Goal: Information Seeking & Learning: Learn about a topic

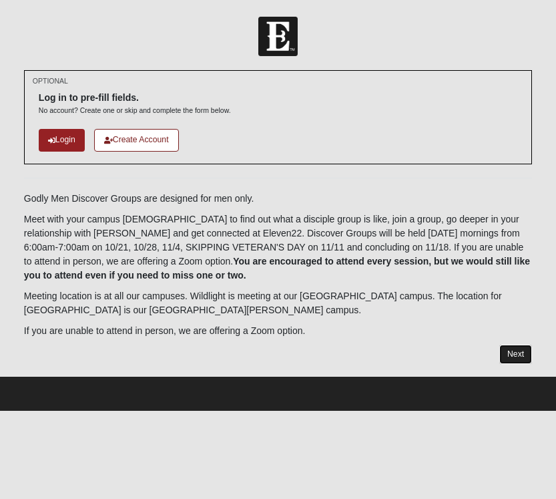
click at [515, 348] on link "Next" at bounding box center [516, 354] width 33 height 19
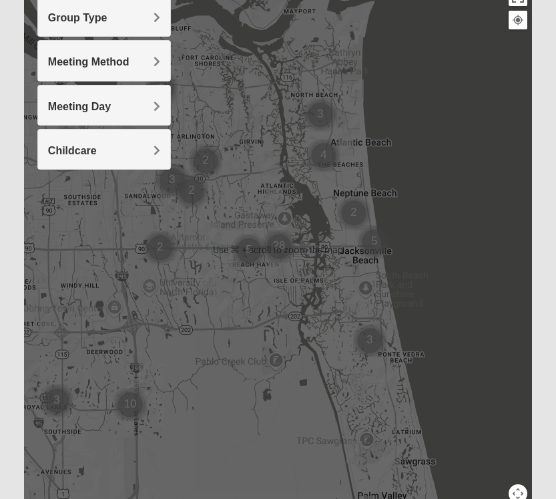
scroll to position [218, 0]
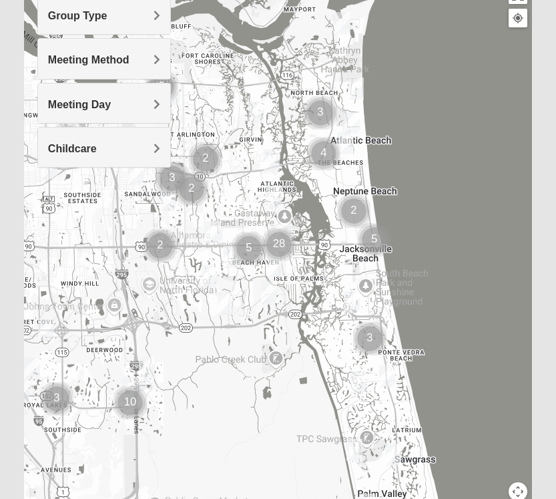
click at [110, 55] on span "Meeting Method" at bounding box center [89, 59] width 82 height 11
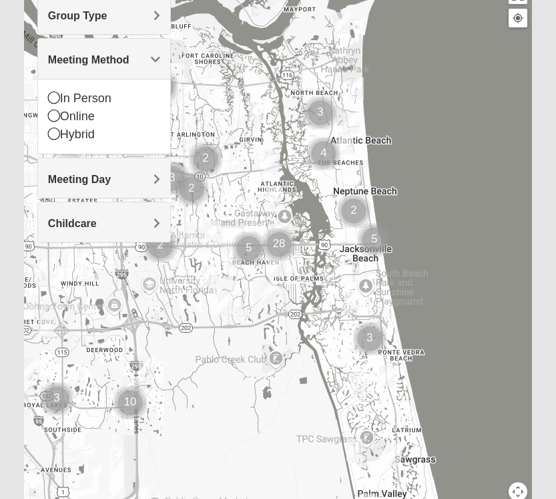
click at [110, 55] on span "Meeting Method" at bounding box center [89, 59] width 82 height 11
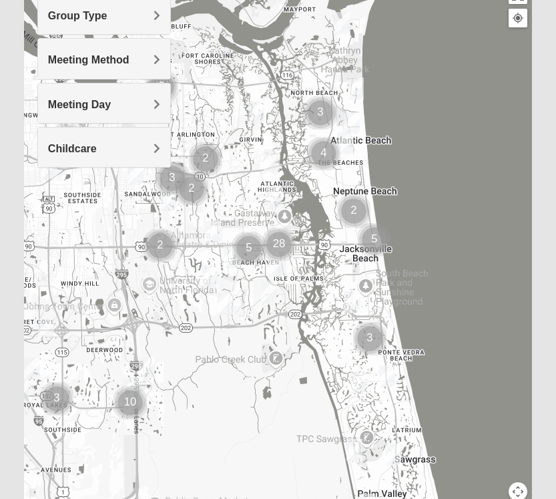
click at [106, 18] on span "Group Type" at bounding box center [77, 15] width 59 height 11
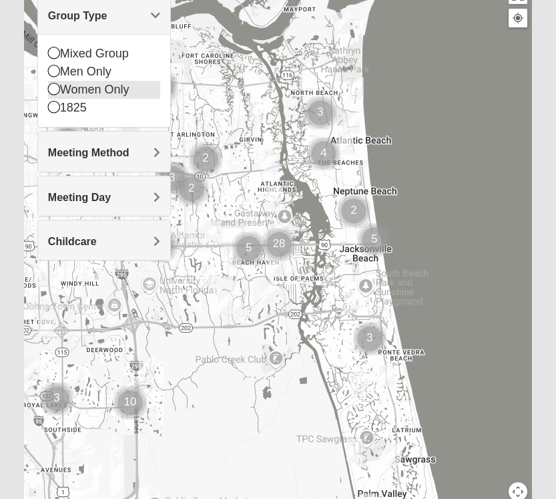
click at [49, 90] on icon at bounding box center [54, 89] width 12 height 12
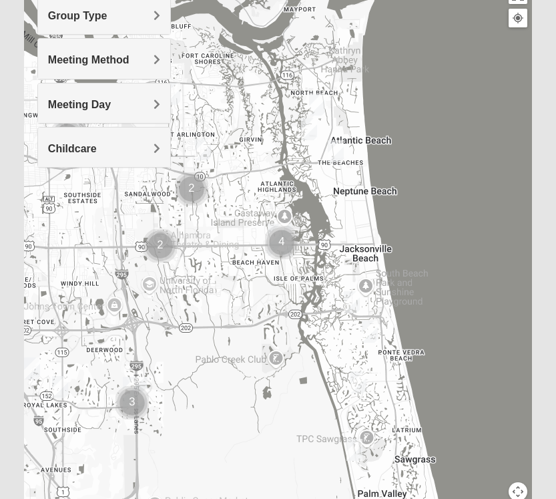
click at [65, 18] on span "Group Type" at bounding box center [77, 15] width 59 height 11
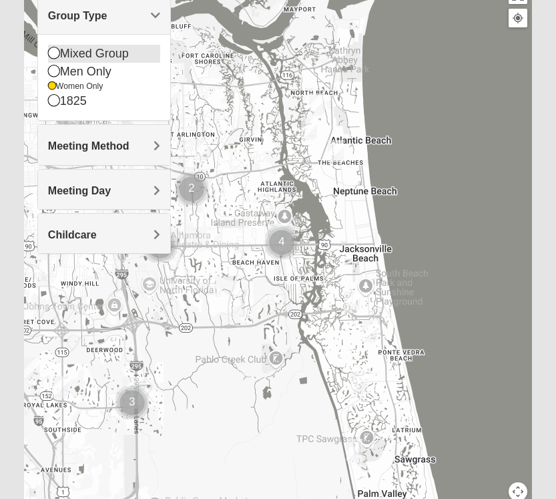
click at [56, 56] on icon at bounding box center [54, 53] width 12 height 12
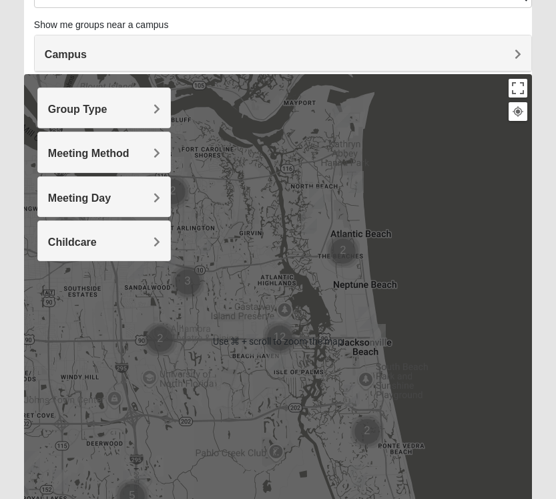
scroll to position [0, 0]
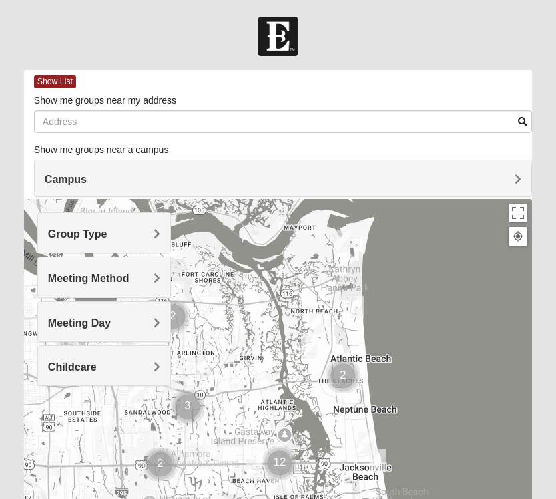
click at [147, 160] on div "Campus" at bounding box center [283, 178] width 497 height 36
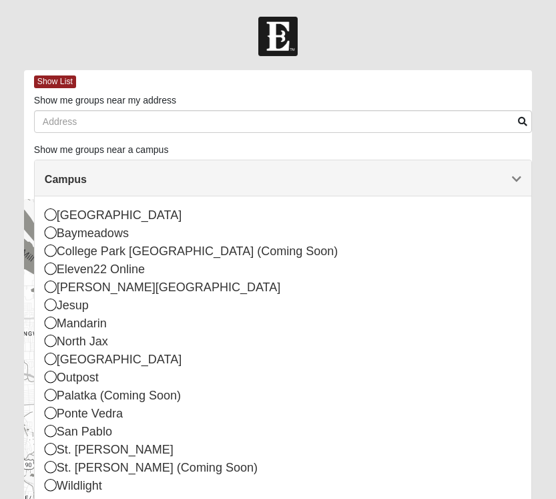
click at [148, 160] on div "Campus" at bounding box center [283, 178] width 497 height 36
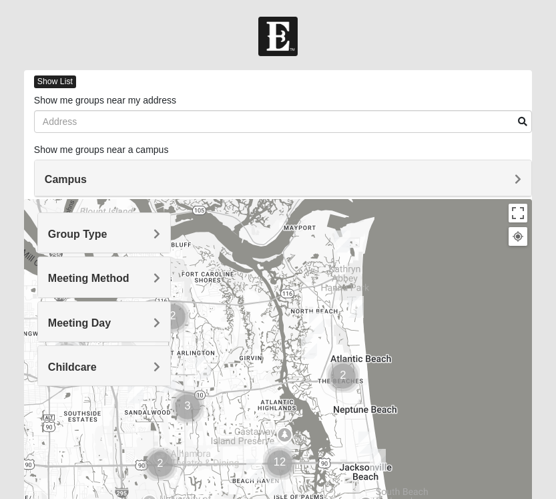
click at [41, 81] on span "Show List" at bounding box center [55, 81] width 42 height 13
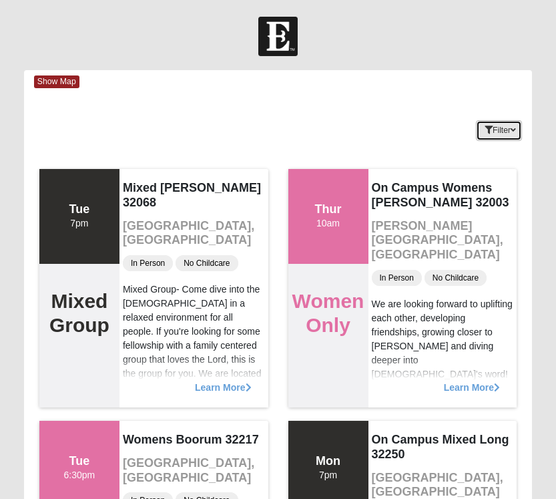
click at [485, 128] on icon "button" at bounding box center [489, 130] width 8 height 8
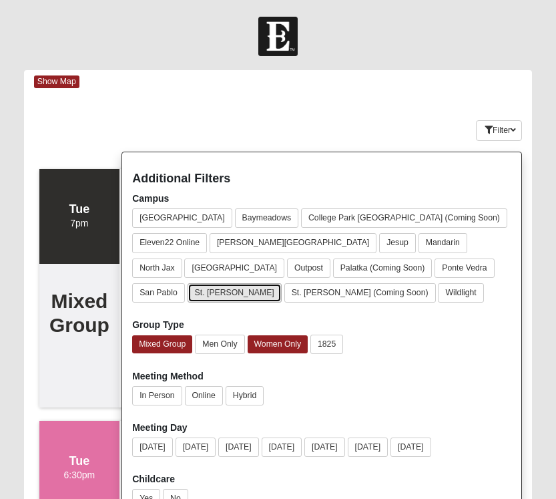
click at [282, 283] on button "St. [PERSON_NAME]" at bounding box center [235, 292] width 94 height 19
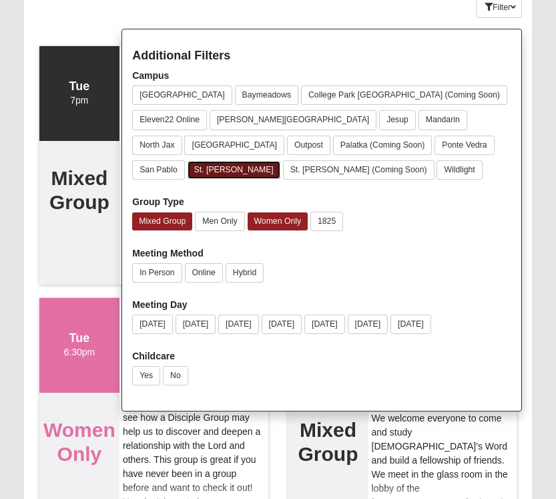
scroll to position [135, 0]
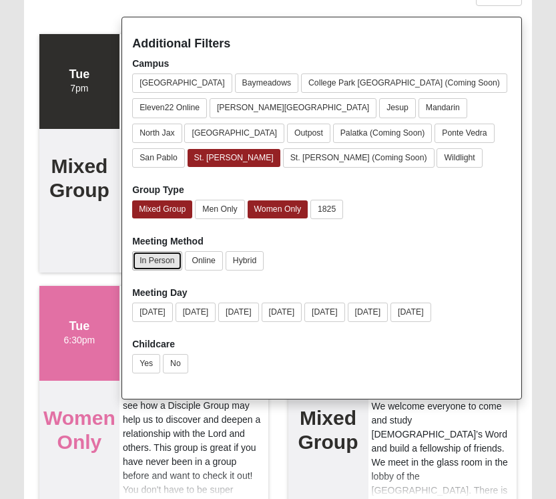
click at [163, 264] on button "In Person" at bounding box center [156, 260] width 49 height 19
click at [237, 262] on button "Hybrid" at bounding box center [243, 260] width 38 height 19
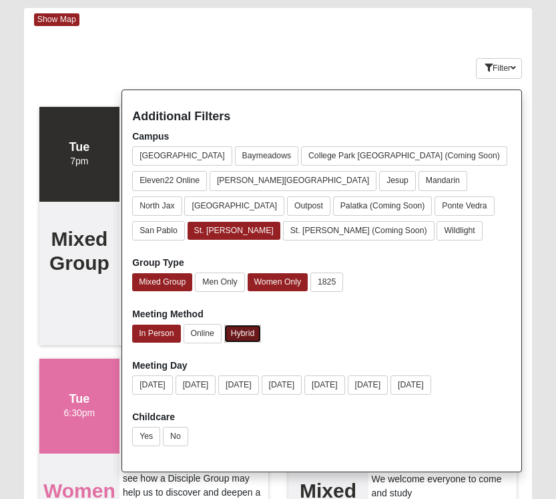
scroll to position [0, 0]
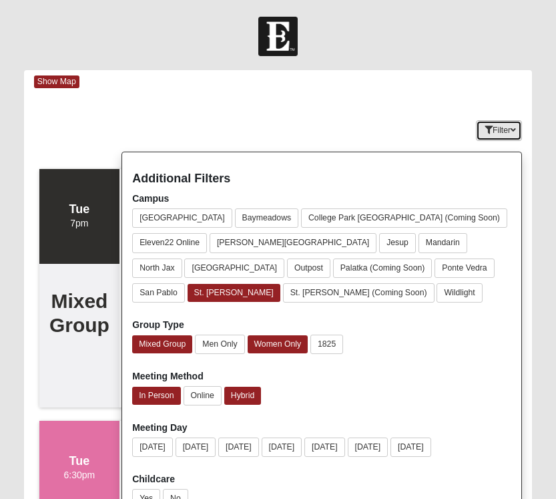
click at [502, 127] on button "Filter" at bounding box center [499, 130] width 46 height 21
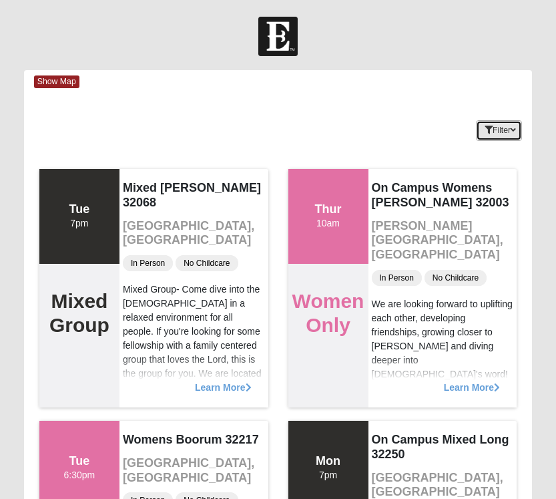
click at [492, 131] on button "Filter" at bounding box center [499, 130] width 46 height 21
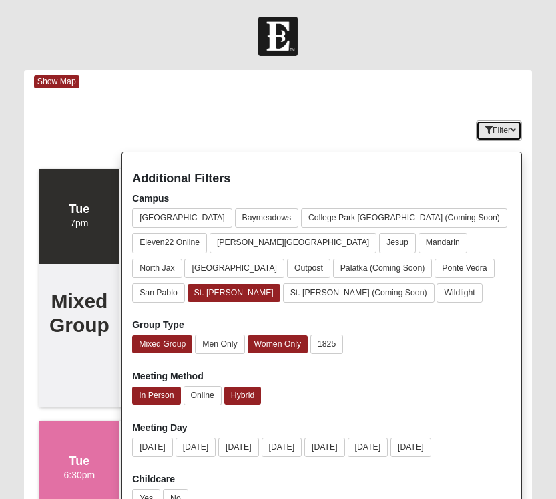
click at [496, 132] on button "Filter" at bounding box center [499, 130] width 46 height 21
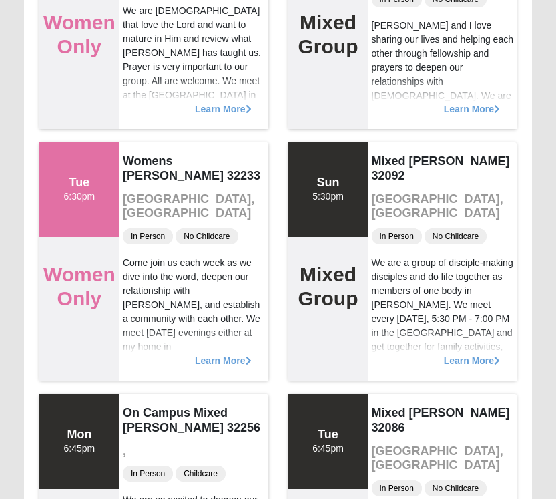
scroll to position [1313, 0]
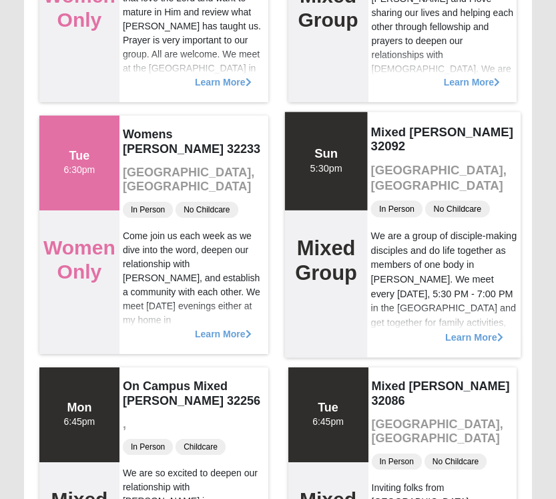
click at [465, 330] on span "Learn More" at bounding box center [474, 330] width 58 height 0
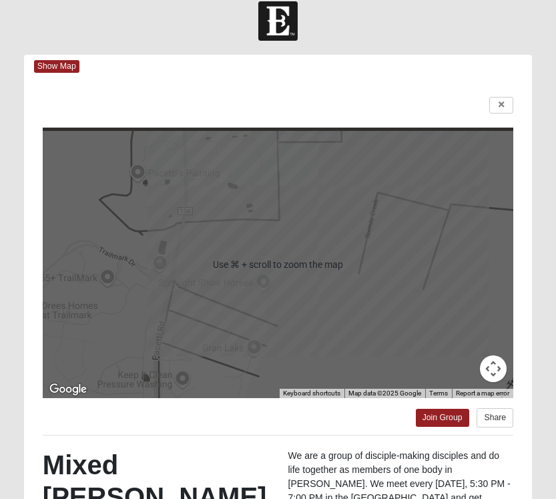
scroll to position [0, 0]
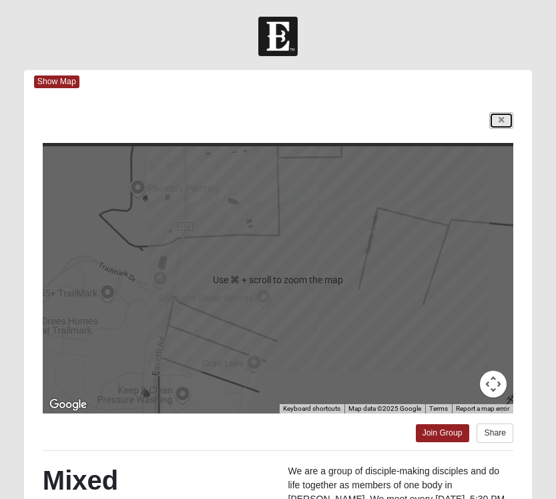
click at [500, 116] on link at bounding box center [502, 120] width 24 height 17
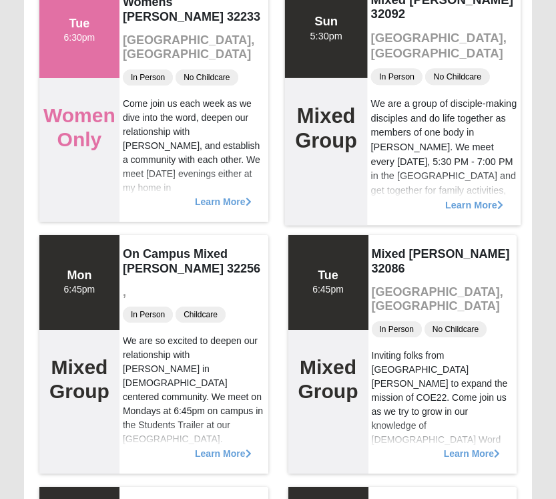
scroll to position [1456, 0]
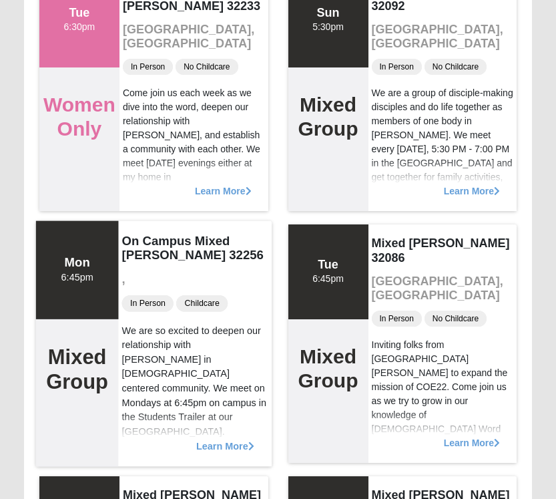
click at [226, 439] on span "Learn More" at bounding box center [225, 439] width 58 height 0
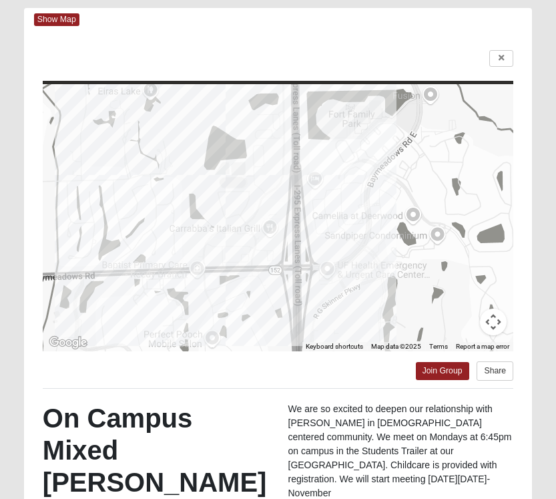
scroll to position [55, 0]
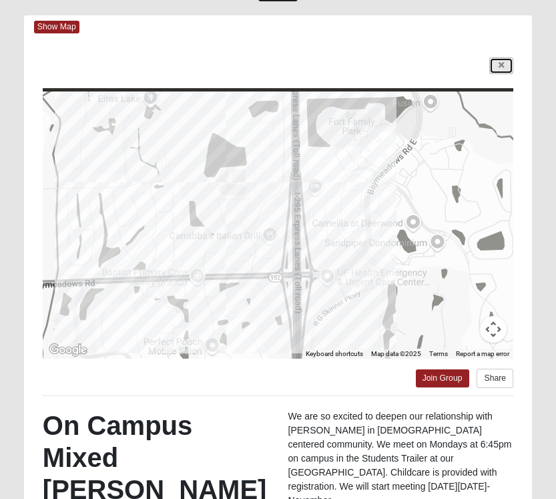
click at [499, 68] on icon at bounding box center [501, 65] width 5 height 8
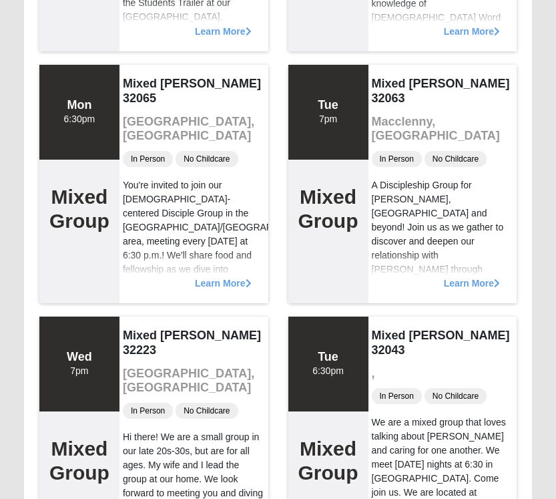
scroll to position [1966, 0]
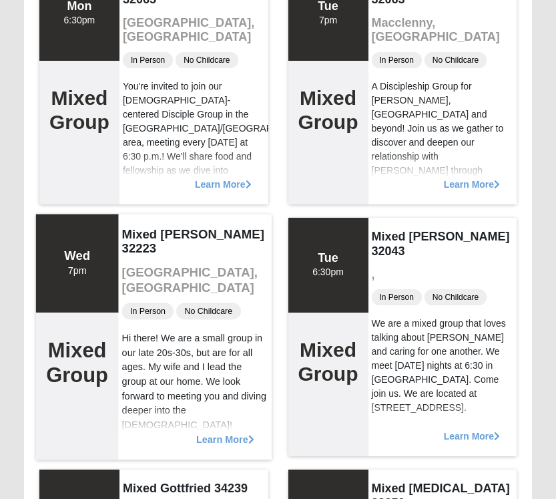
click at [216, 432] on span "Learn More" at bounding box center [225, 432] width 58 height 0
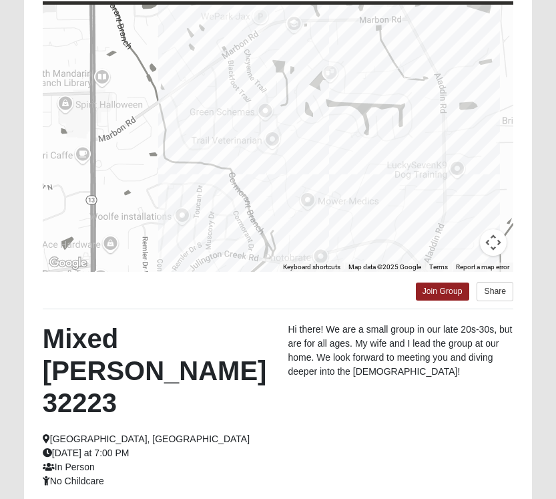
scroll to position [249, 0]
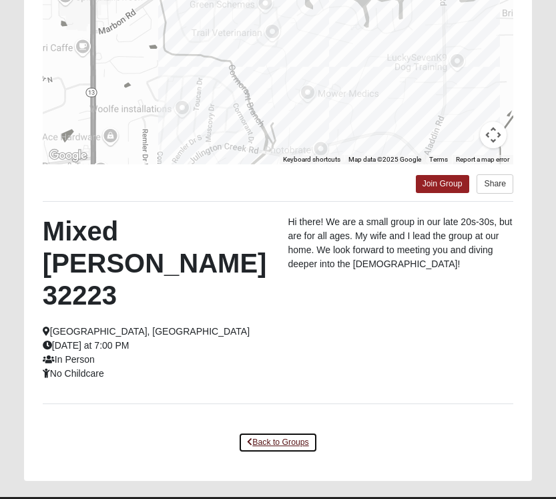
click at [268, 432] on link "Back to Groups" at bounding box center [277, 442] width 79 height 21
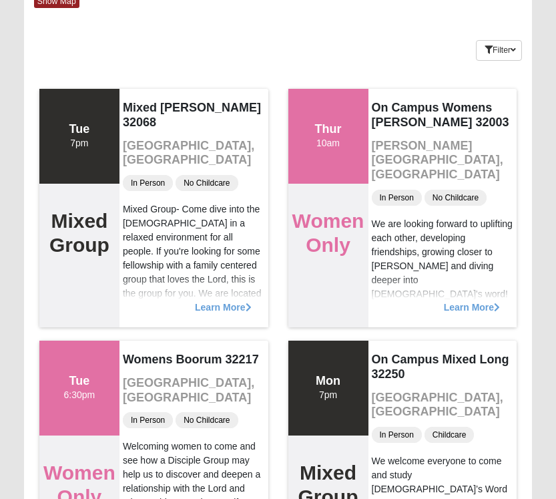
scroll to position [0, 0]
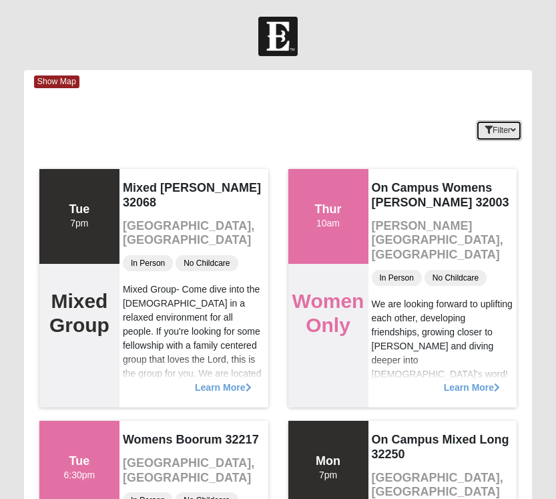
click at [510, 128] on button "Filter" at bounding box center [499, 130] width 46 height 21
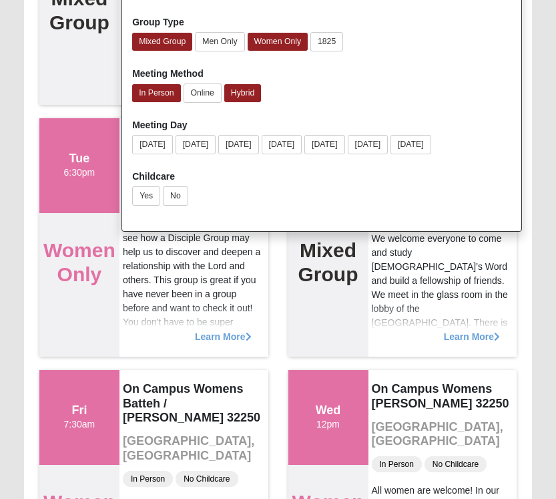
scroll to position [160, 0]
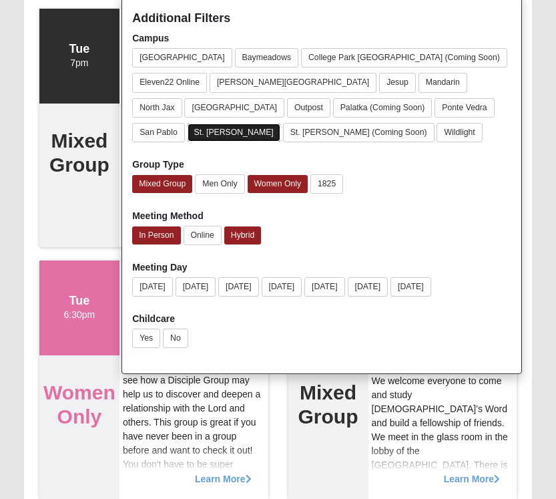
click at [281, 124] on button "St. [PERSON_NAME]" at bounding box center [234, 133] width 93 height 18
click at [282, 123] on button "St. [PERSON_NAME]" at bounding box center [235, 132] width 94 height 19
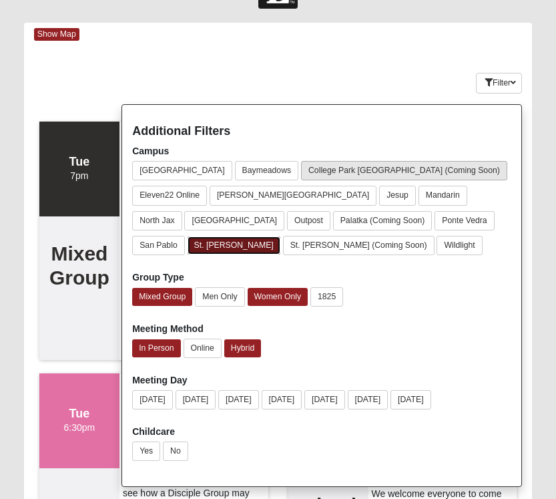
scroll to position [44, 0]
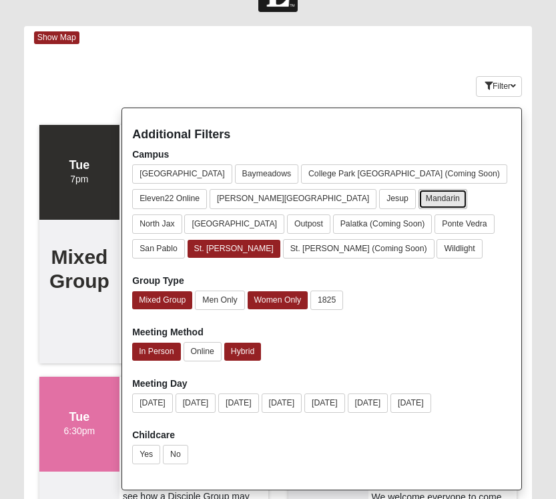
click at [419, 192] on button "Mandarin" at bounding box center [443, 198] width 49 height 19
click at [282, 239] on button "St. [PERSON_NAME]" at bounding box center [235, 248] width 94 height 19
click at [504, 87] on button "Filter" at bounding box center [499, 86] width 46 height 21
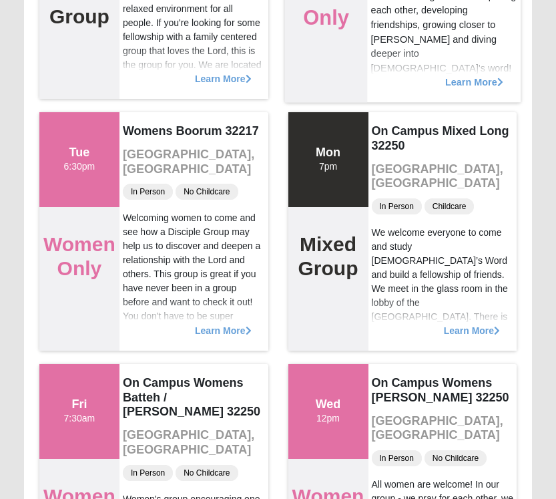
scroll to position [0, 0]
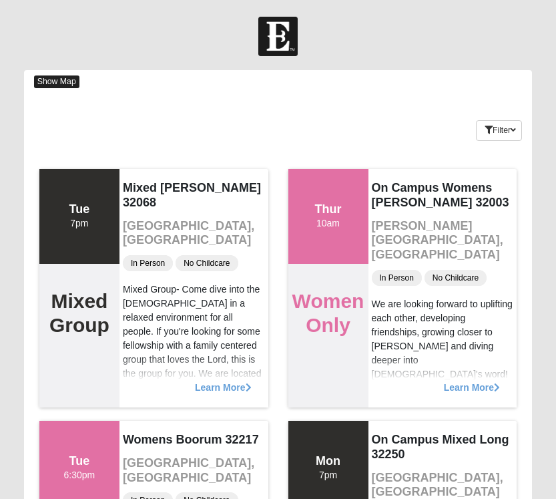
click at [56, 84] on span "Show Map" at bounding box center [56, 81] width 45 height 13
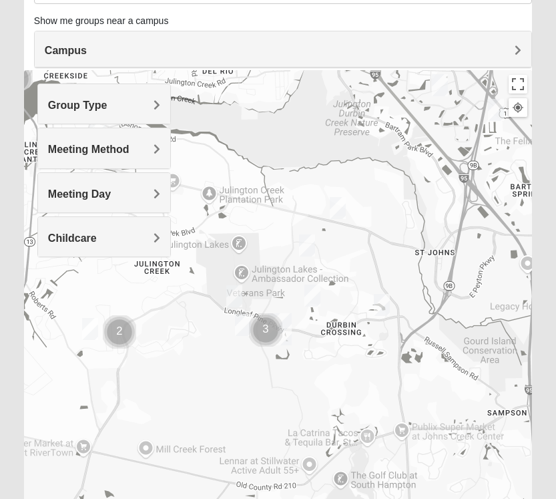
scroll to position [145, 0]
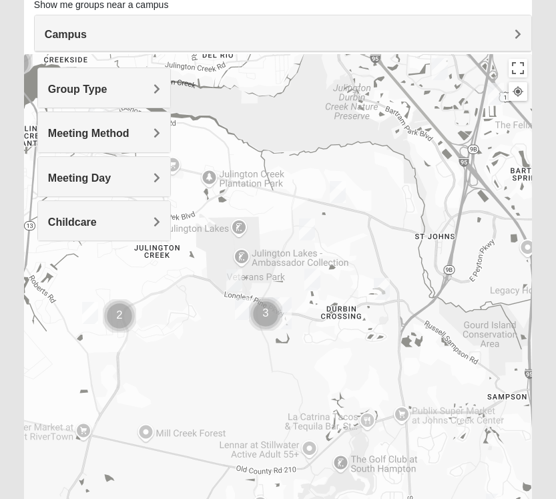
click at [127, 91] on h4 "Group Type" at bounding box center [104, 89] width 112 height 13
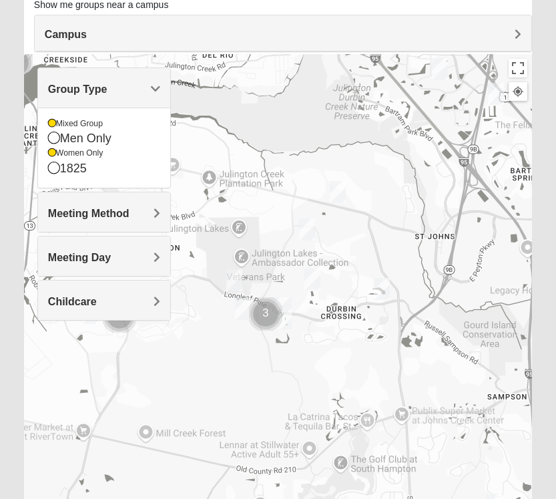
click at [97, 221] on div "Meeting Method" at bounding box center [104, 211] width 132 height 39
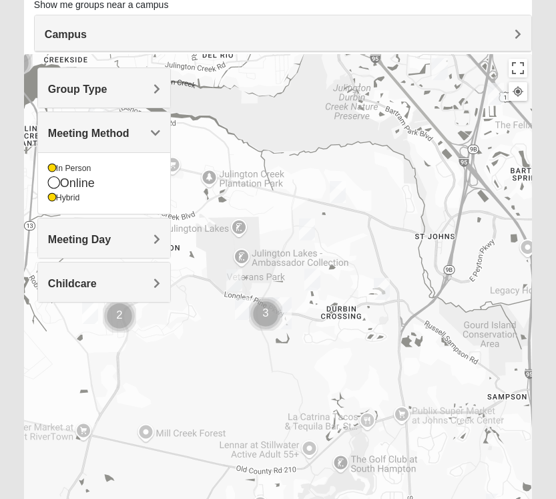
click at [102, 85] on span "Group Type" at bounding box center [77, 89] width 59 height 11
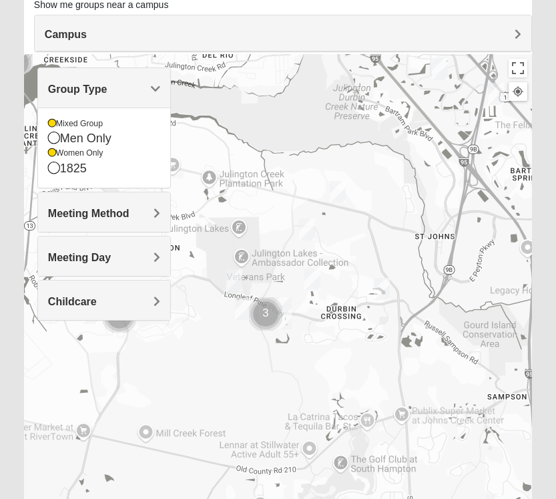
click at [71, 257] on span "Meeting Day" at bounding box center [79, 257] width 63 height 11
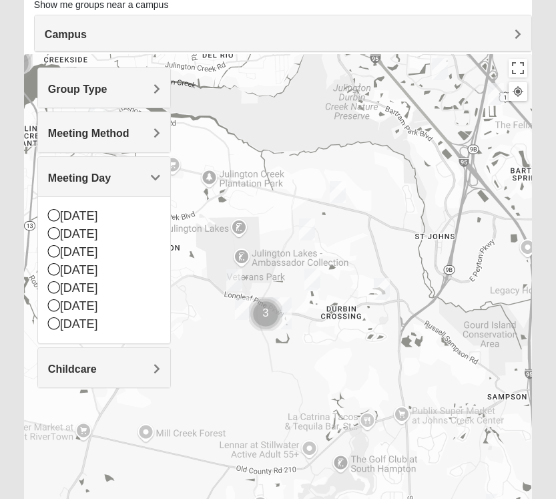
click at [77, 191] on div "Meeting Day" at bounding box center [104, 176] width 132 height 39
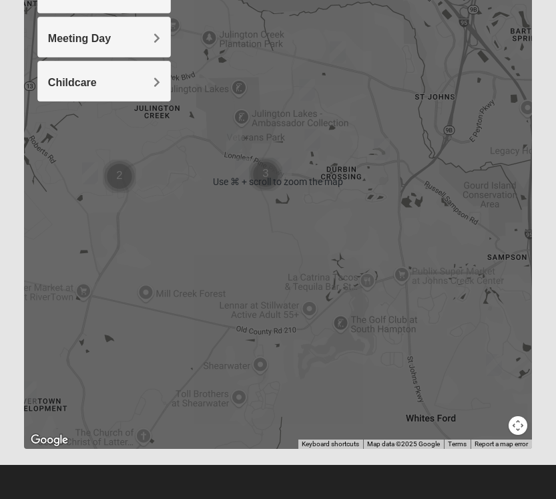
scroll to position [0, 0]
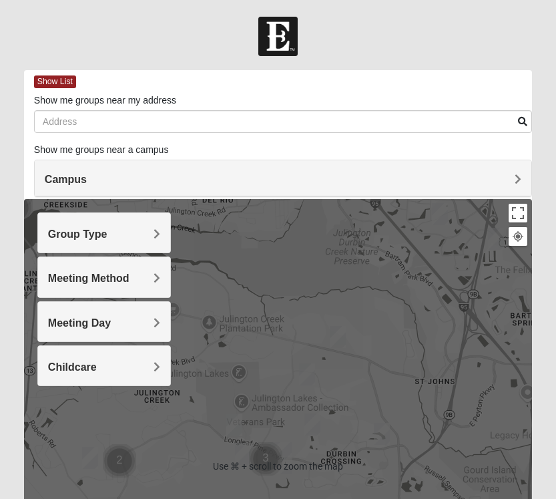
click at [103, 184] on h4 "Campus" at bounding box center [283, 179] width 477 height 13
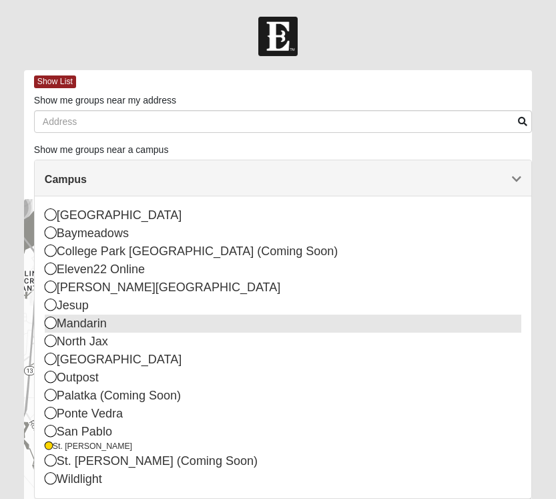
click at [49, 325] on icon at bounding box center [51, 323] width 12 height 12
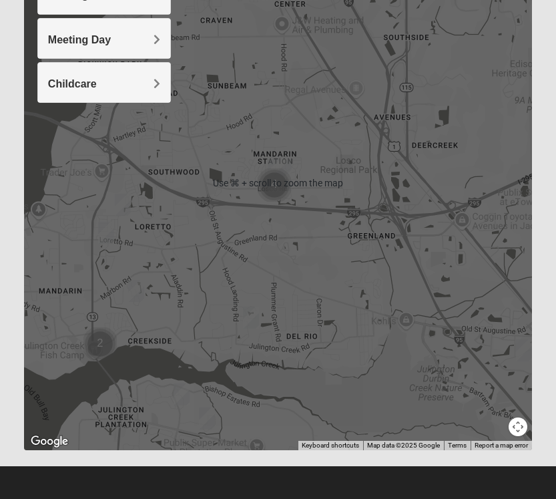
scroll to position [285, 0]
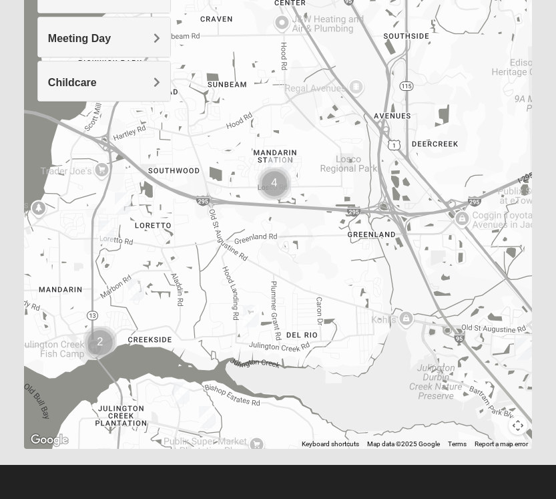
click at [206, 415] on img "Mixed Knowles 32259" at bounding box center [207, 417] width 16 height 22
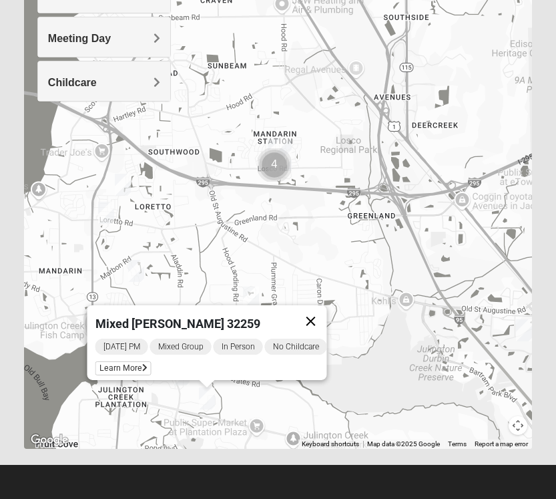
click at [325, 312] on button "Close" at bounding box center [311, 321] width 32 height 32
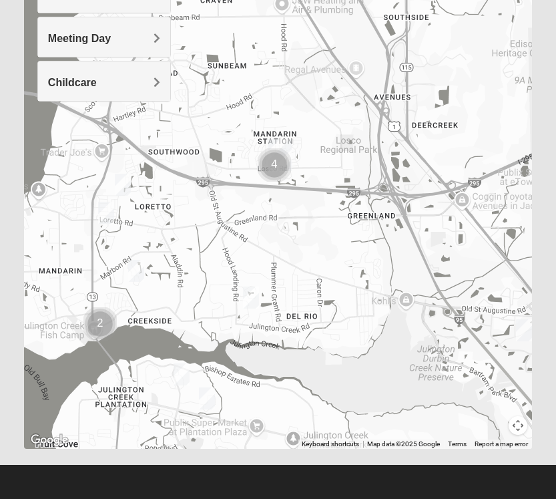
click at [253, 299] on img "Mixed Eler 32258" at bounding box center [251, 298] width 16 height 22
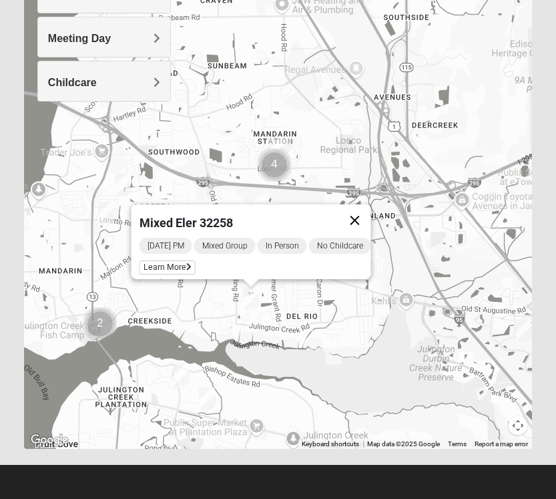
click at [368, 213] on button "Close" at bounding box center [355, 220] width 32 height 32
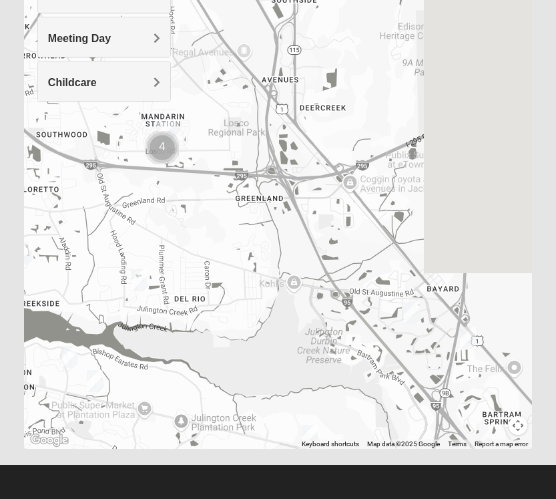
drag, startPoint x: 386, startPoint y: 271, endPoint x: 228, endPoint y: 238, distance: 160.9
click at [228, 238] on div at bounding box center [278, 181] width 508 height 534
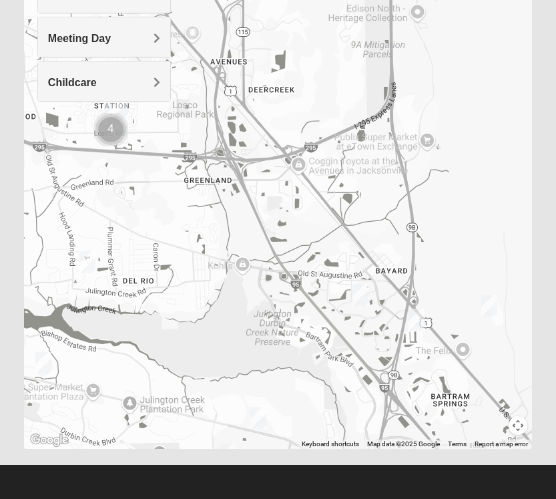
click at [363, 292] on img "Womens Gonzalez 32258" at bounding box center [361, 295] width 16 height 22
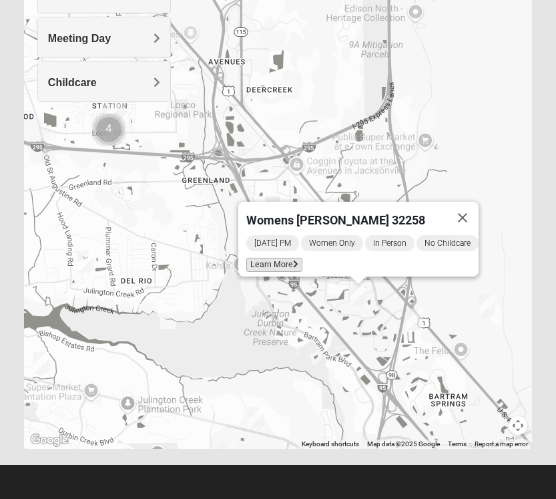
click at [259, 258] on span "Learn More" at bounding box center [275, 265] width 56 height 14
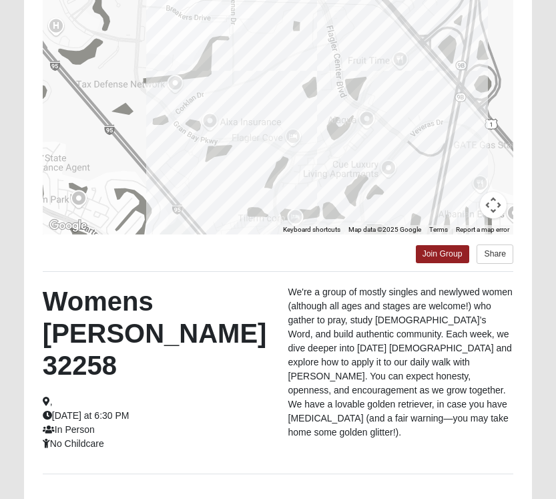
scroll to position [253, 0]
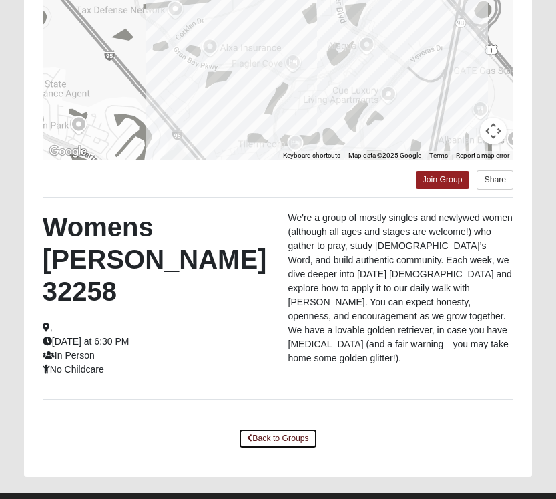
click at [275, 428] on link "Back to Groups" at bounding box center [277, 438] width 79 height 21
